Goal: Task Accomplishment & Management: Complete application form

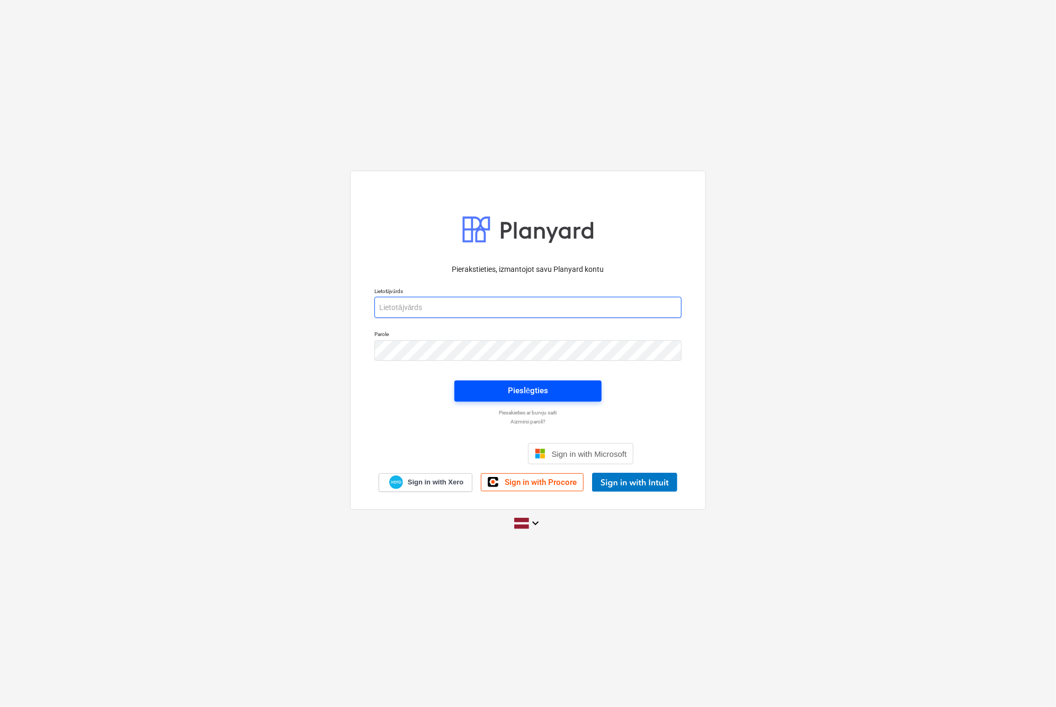
type input "[EMAIL_ADDRESS][DOMAIN_NAME]"
click at [544, 390] on div "Pieslēgties" at bounding box center [528, 391] width 40 height 14
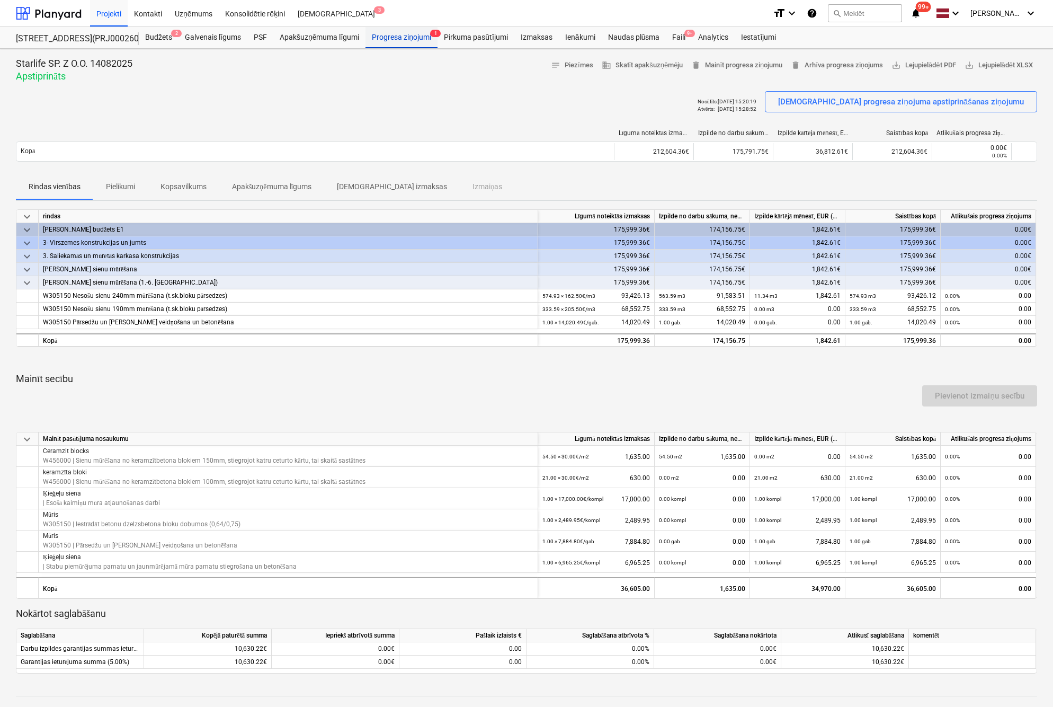
click at [403, 37] on div "Progresa ziņojumi 1" at bounding box center [402, 37] width 72 height 21
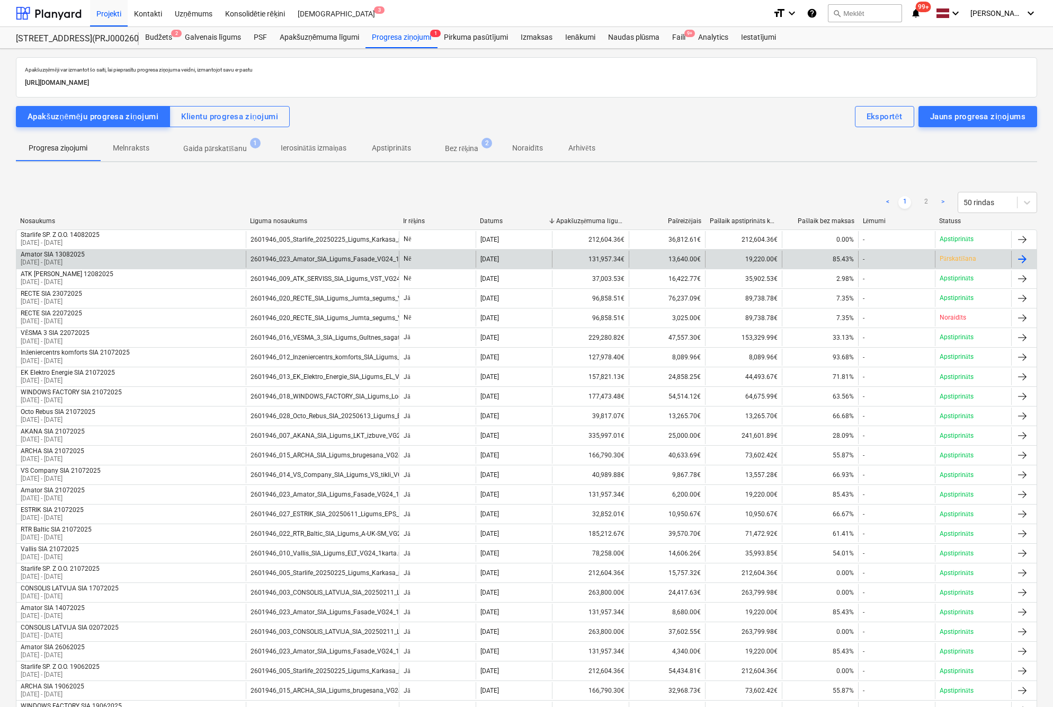
click at [964, 258] on p "Pārskatīšana" at bounding box center [958, 258] width 37 height 9
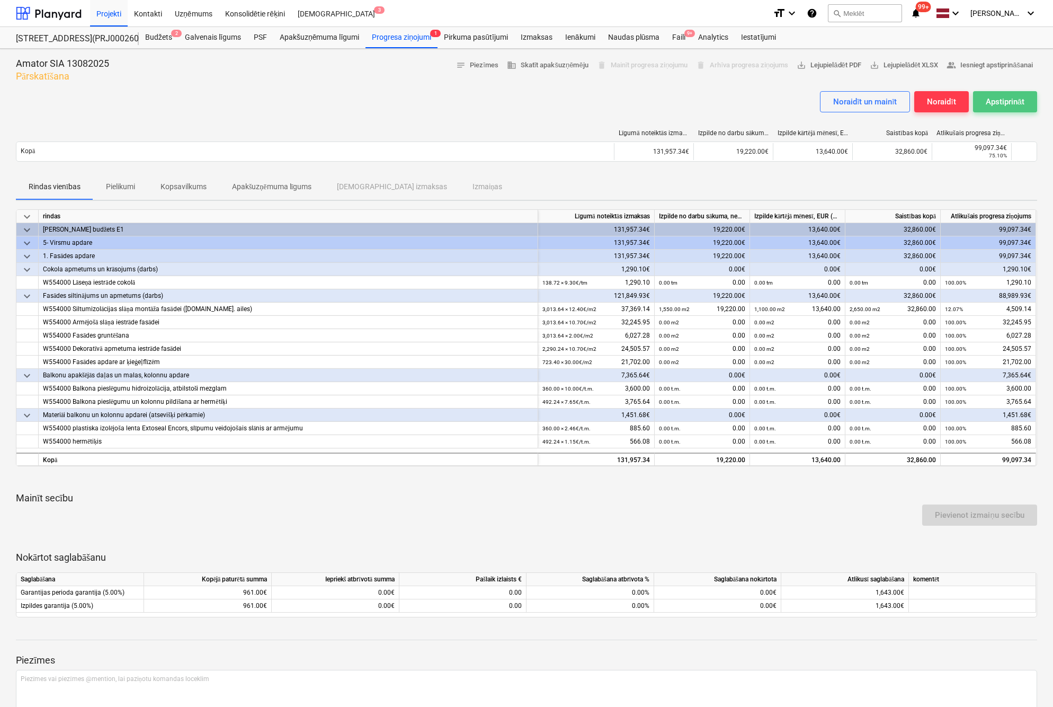
click at [1002, 103] on div "Apstiprināt" at bounding box center [1005, 102] width 39 height 14
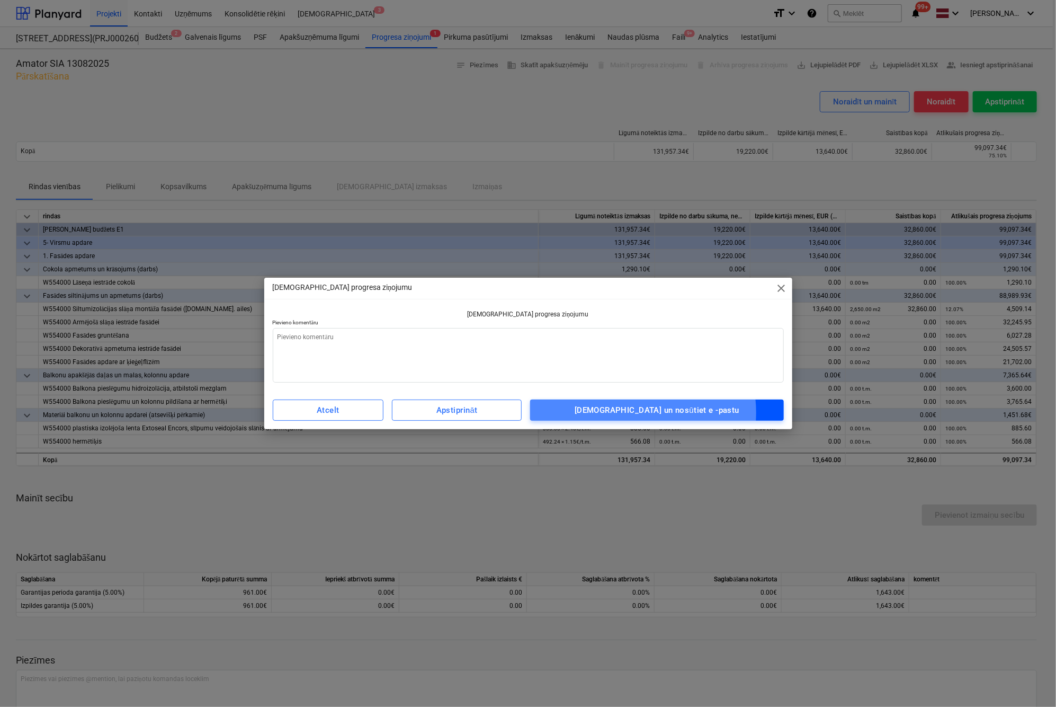
click at [655, 412] on div "[DEMOGRAPHIC_DATA] un nosūtiet e -pastu" at bounding box center [657, 410] width 165 height 14
type textarea "x"
